Goal: Navigation & Orientation: Find specific page/section

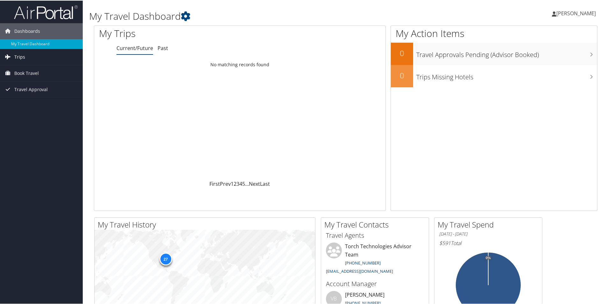
click at [18, 57] on span "Trips" at bounding box center [19, 56] width 11 height 16
click at [19, 101] on span "Book Travel" at bounding box center [26, 101] width 25 height 16
click at [138, 48] on link "Current/Future" at bounding box center [135, 47] width 37 height 7
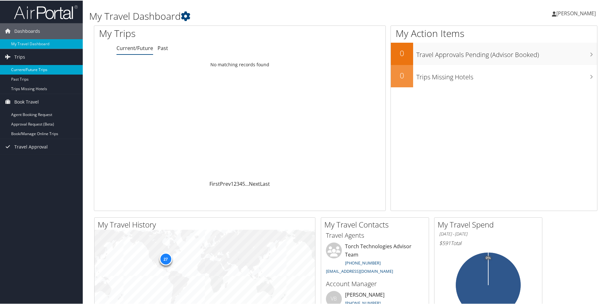
click at [28, 69] on link "Current/Future Trips" at bounding box center [41, 69] width 83 height 10
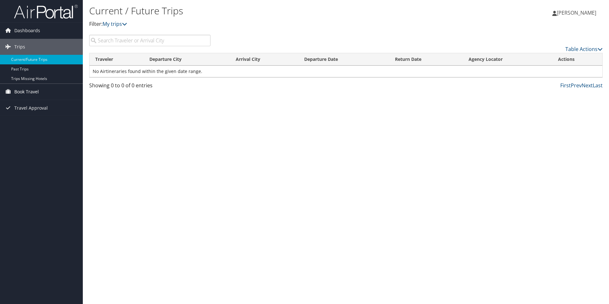
click at [29, 93] on span "Book Travel" at bounding box center [26, 92] width 25 height 16
click at [43, 122] on link "Book/Manage Online Trips" at bounding box center [41, 124] width 83 height 10
click at [30, 70] on link "Past Trips" at bounding box center [41, 69] width 83 height 10
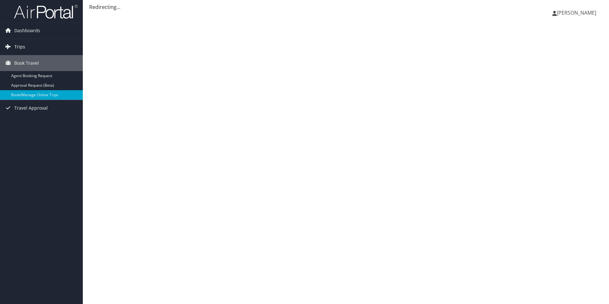
click at [18, 44] on span "Trips" at bounding box center [19, 47] width 11 height 16
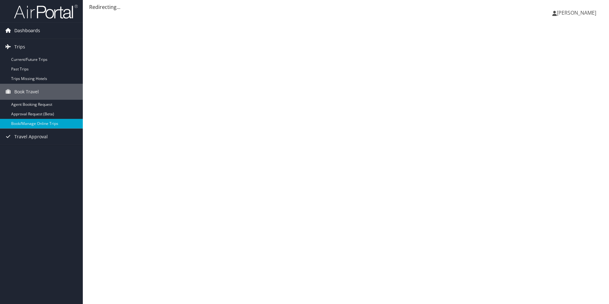
click at [21, 30] on span "Dashboards" at bounding box center [27, 31] width 26 height 16
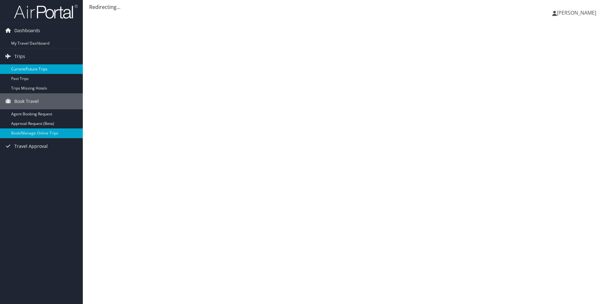
click at [26, 67] on link "Current/Future Trips" at bounding box center [41, 69] width 83 height 10
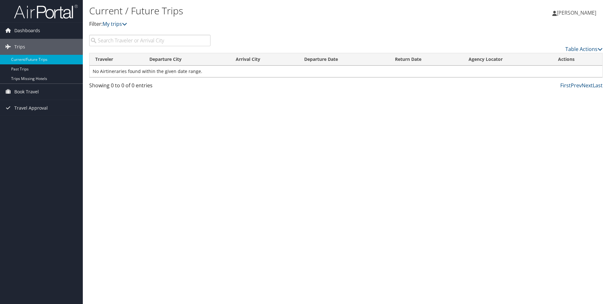
click at [571, 11] on span "[PERSON_NAME]" at bounding box center [576, 12] width 39 height 7
click at [386, 24] on p "Filter: My trips" at bounding box center [260, 24] width 342 height 8
click at [21, 30] on span "Dashboards" at bounding box center [27, 31] width 26 height 16
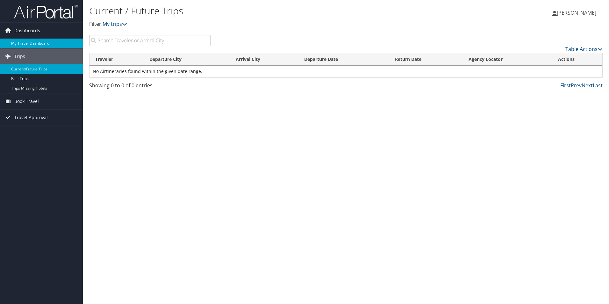
click at [18, 40] on link "My Travel Dashboard" at bounding box center [41, 44] width 83 height 10
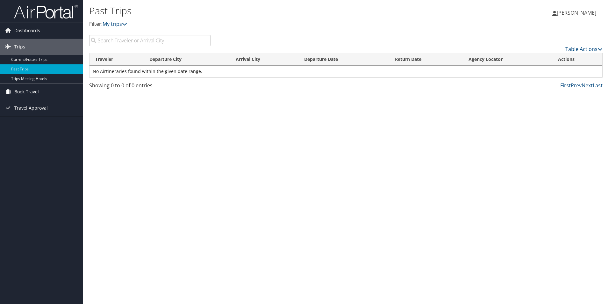
click at [27, 91] on span "Book Travel" at bounding box center [26, 92] width 25 height 16
click at [33, 123] on link "Book/Manage Online Trips" at bounding box center [41, 124] width 83 height 10
drag, startPoint x: 172, startPoint y: 139, endPoint x: 151, endPoint y: 121, distance: 27.3
click at [171, 138] on div "Past Trips Filter: My trips Andrew Wright Andrew Wright My Settings Travel Agen…" at bounding box center [346, 152] width 526 height 304
